Goal: Task Accomplishment & Management: Manage account settings

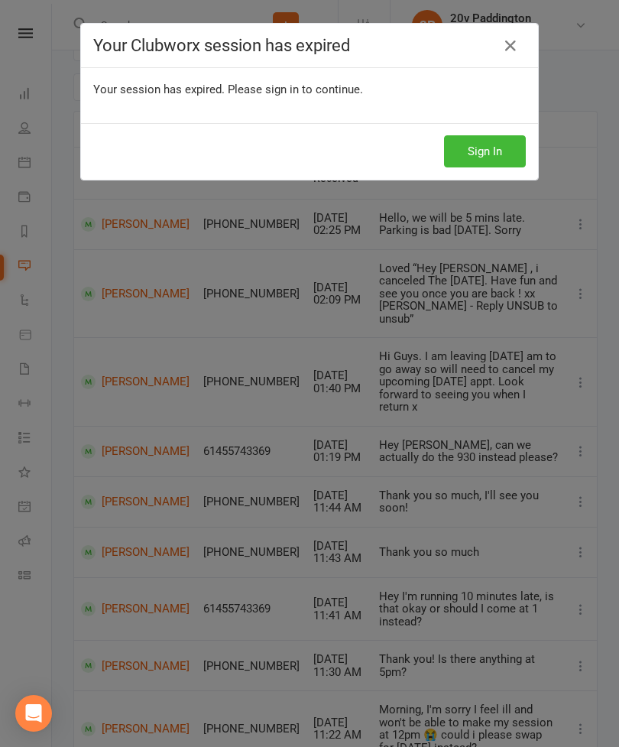
click at [177, 68] on div "Your session has expired. Please sign in to continue." at bounding box center [309, 95] width 457 height 55
click at [500, 151] on button "Sign In" at bounding box center [485, 151] width 82 height 32
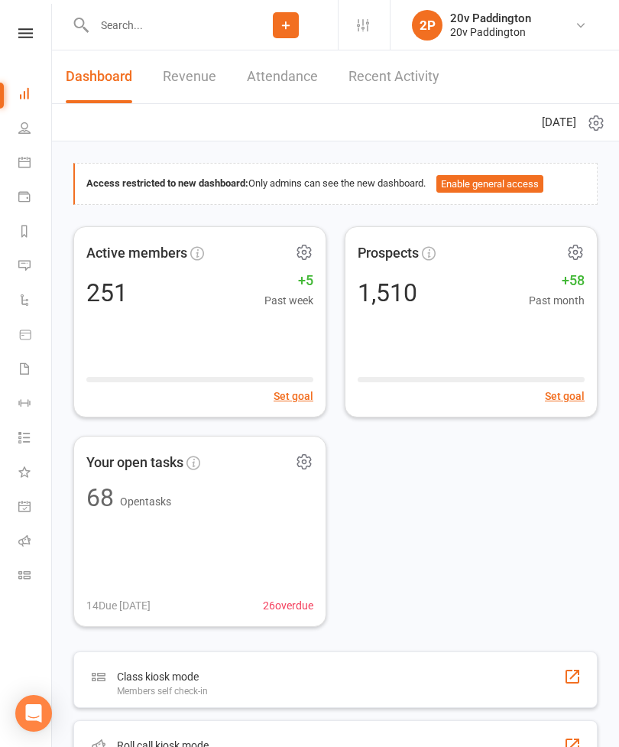
click at [25, 382] on link "Waivers" at bounding box center [35, 370] width 34 height 34
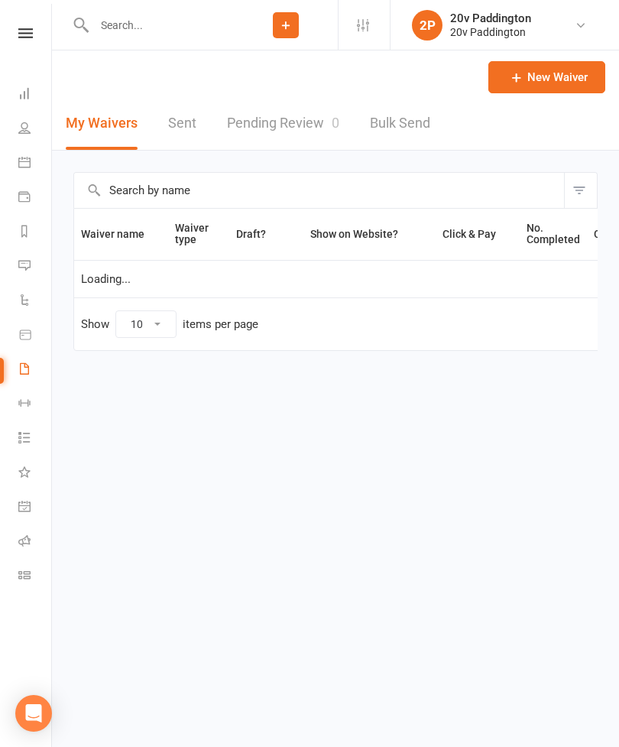
select select "100"
click at [263, 140] on link "Pending Review 0" at bounding box center [283, 123] width 112 height 53
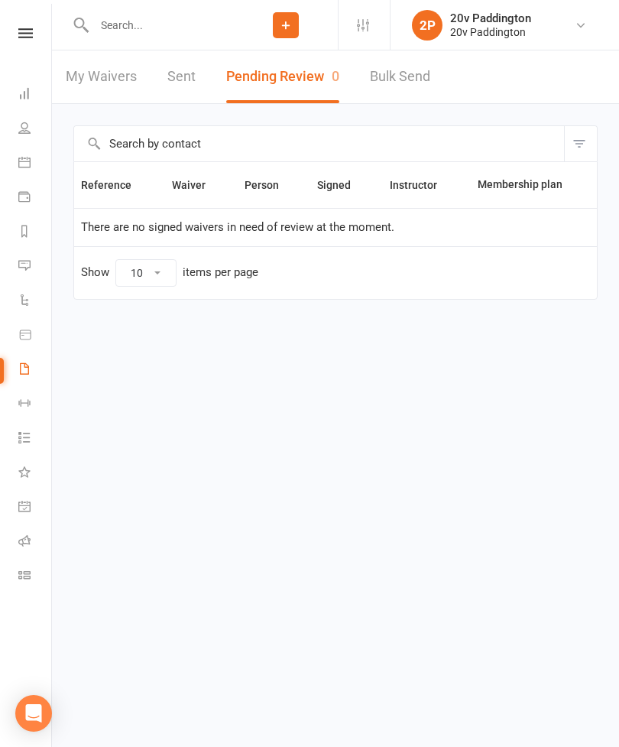
click at [122, 27] on input "text" at bounding box center [161, 25] width 145 height 21
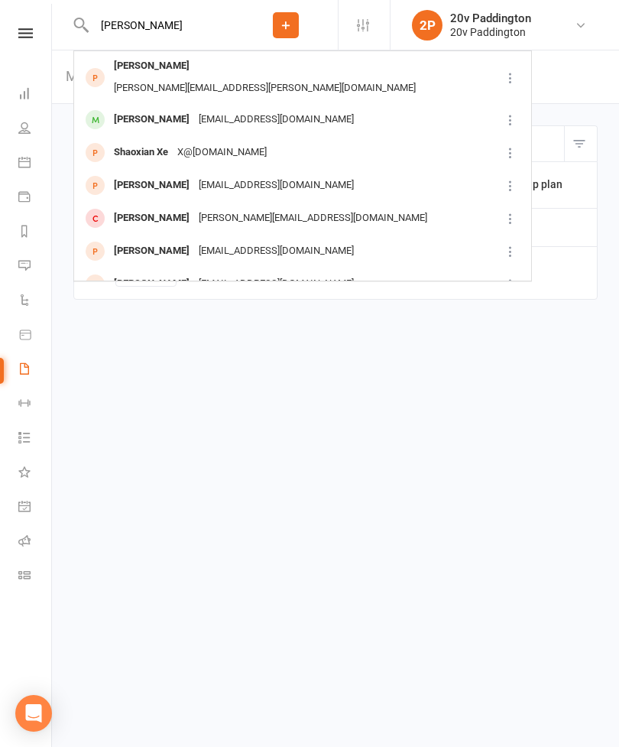
type input "[PERSON_NAME]"
click at [145, 109] on div "[PERSON_NAME]" at bounding box center [151, 120] width 85 height 22
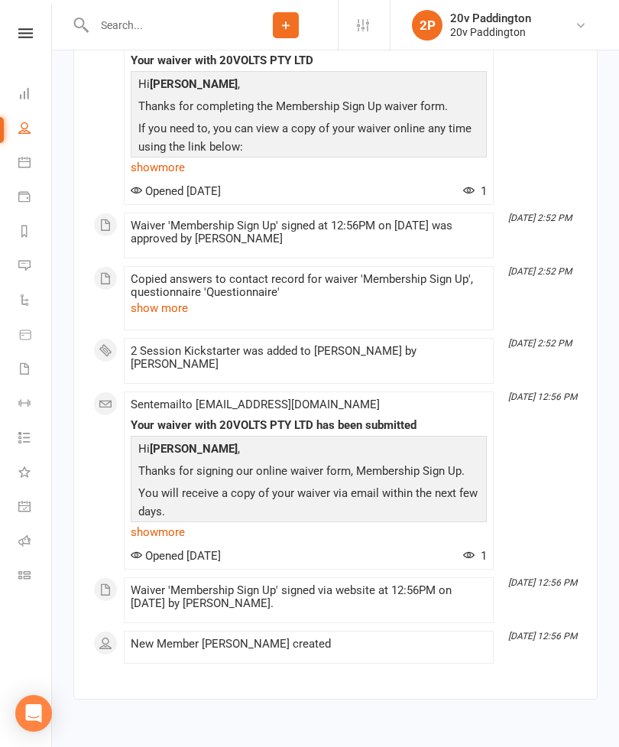
scroll to position [2172, 0]
click at [534, 487] on div "This Month [DATE] 2:52 PM Sent email to [EMAIL_ADDRESS][DOMAIN_NAME] Your waive…" at bounding box center [335, 333] width 485 height 661
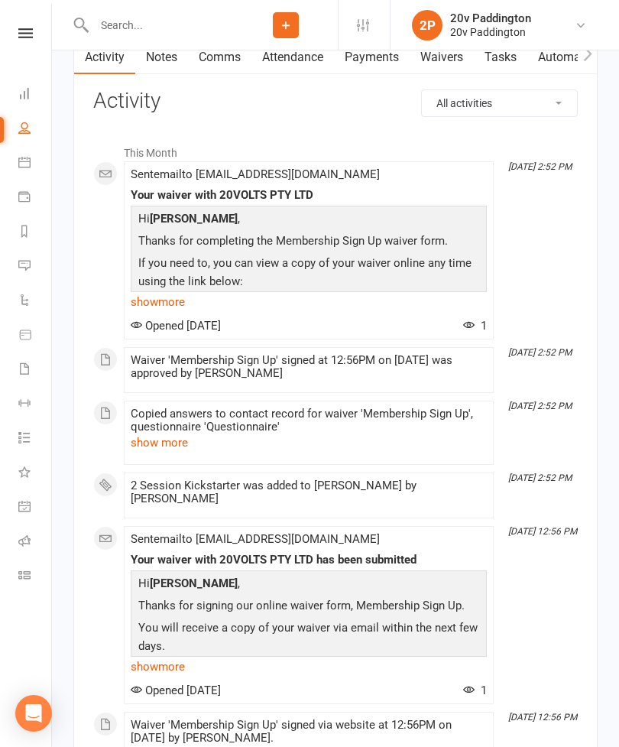
scroll to position [2028, 0]
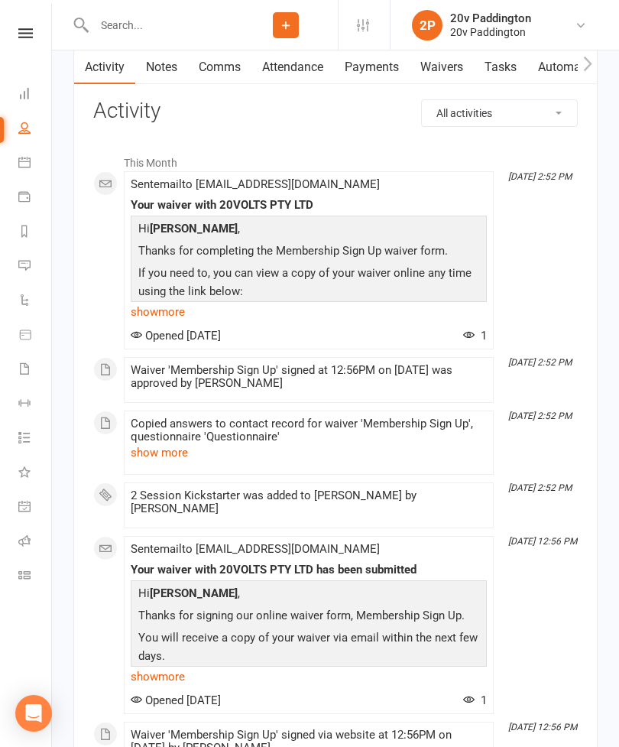
click at [29, 168] on link "Calendar" at bounding box center [35, 164] width 34 height 34
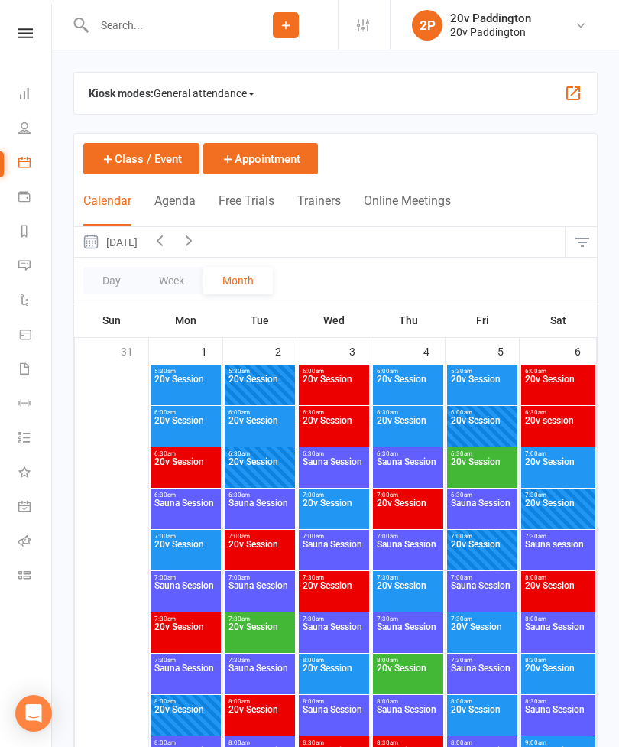
click at [184, 206] on button "Agenda" at bounding box center [174, 209] width 41 height 33
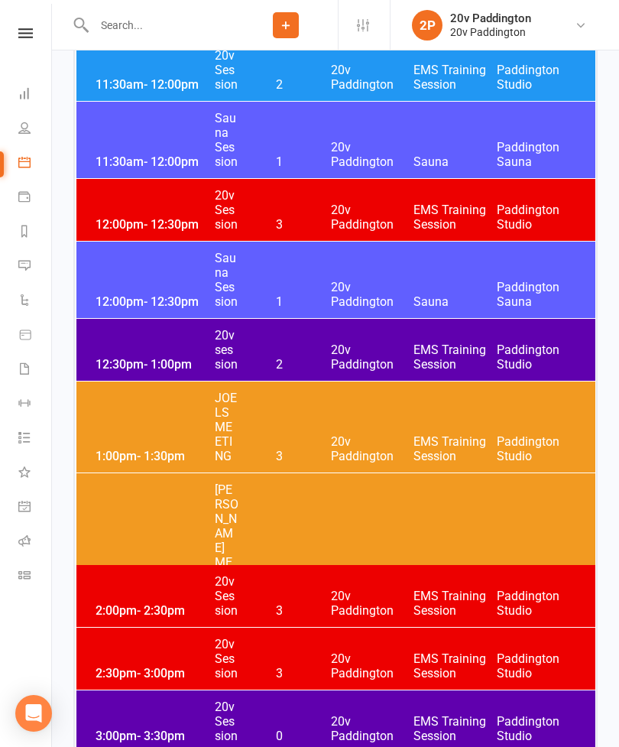
scroll to position [2024, 0]
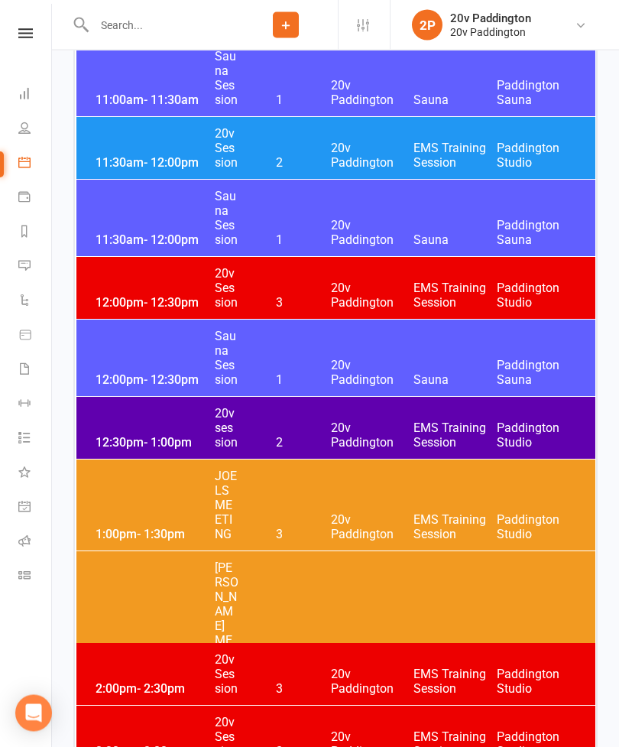
click at [373, 141] on span "20v Paddington" at bounding box center [372, 155] width 83 height 29
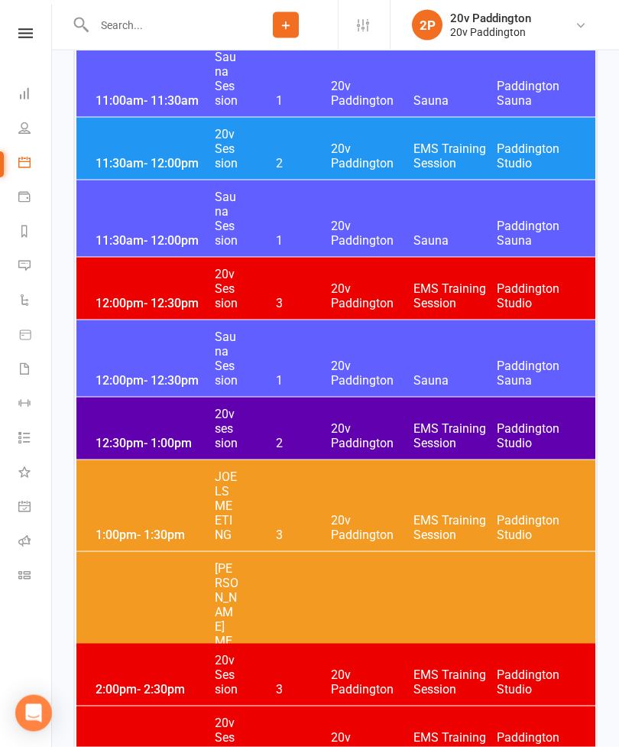
scroll to position [1752, 0]
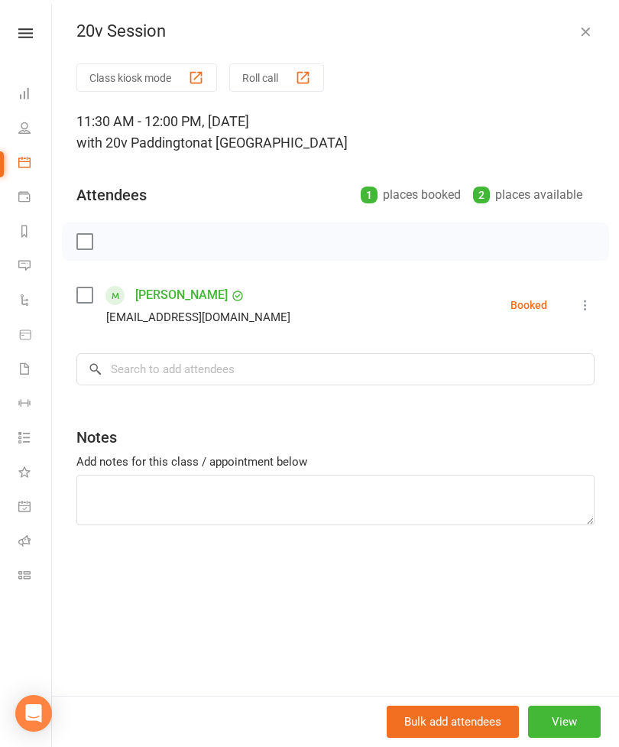
click at [591, 37] on icon "button" at bounding box center [585, 31] width 15 height 15
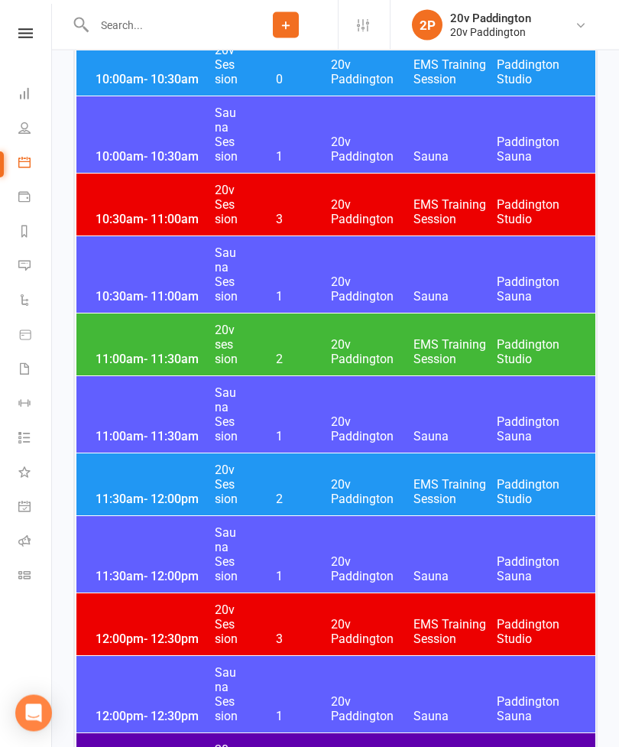
click at [400, 351] on span "20v Paddington" at bounding box center [372, 352] width 83 height 29
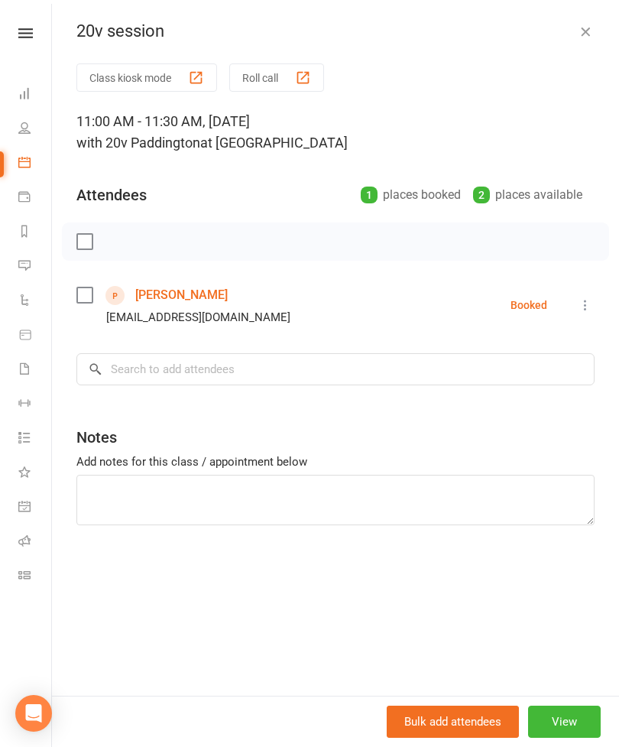
click at [593, 31] on icon "button" at bounding box center [585, 31] width 15 height 15
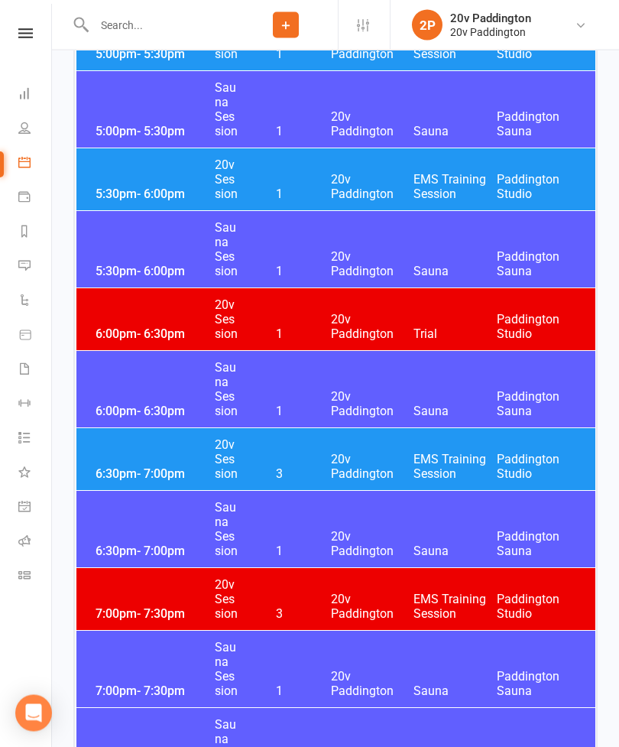
scroll to position [3072, 0]
